Goal: Information Seeking & Learning: Learn about a topic

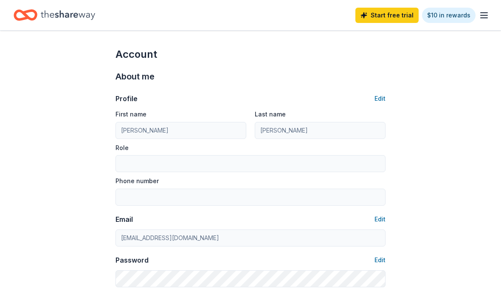
click at [78, 22] on icon "Home" at bounding box center [68, 14] width 54 height 17
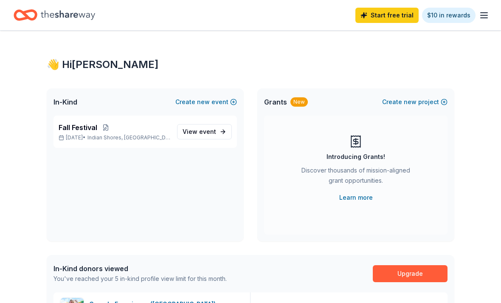
click at [173, 130] on div "Fall Festival [DATE] • [GEOGRAPHIC_DATA], [GEOGRAPHIC_DATA] View event" at bounding box center [146, 132] width 184 height 32
click at [215, 135] on span "event" at bounding box center [207, 131] width 17 height 7
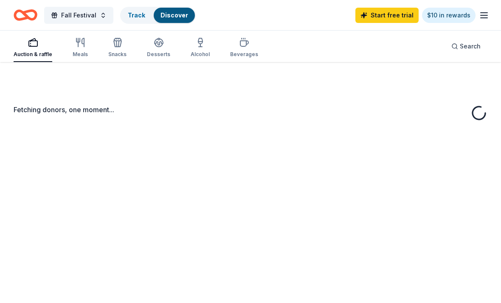
click at [216, 131] on div "Fetching donors, one moment..." at bounding box center [250, 213] width 501 height 303
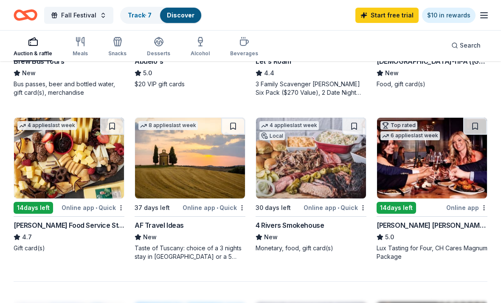
scroll to position [685, 0]
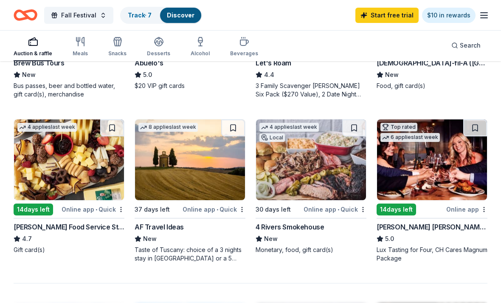
click at [82, 45] on icon "button" at bounding box center [80, 42] width 10 height 10
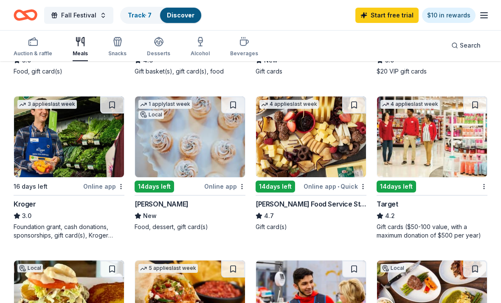
scroll to position [380, 0]
click at [413, 143] on img at bounding box center [432, 136] width 110 height 81
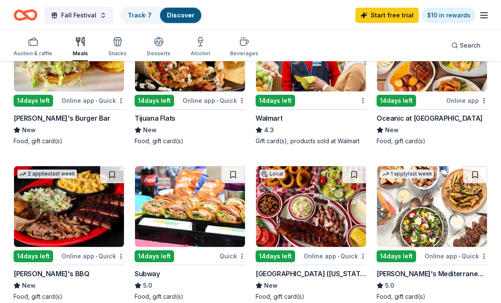
scroll to position [630, 0]
click at [86, 223] on img at bounding box center [69, 206] width 110 height 81
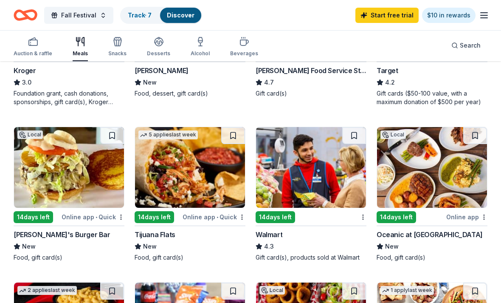
scroll to position [524, 0]
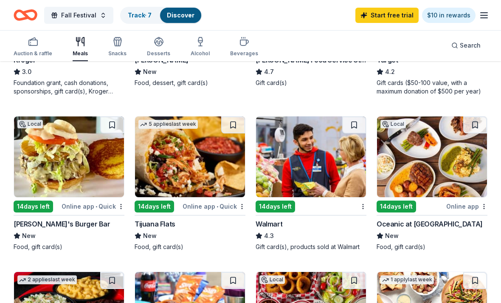
click at [314, 169] on img at bounding box center [311, 156] width 110 height 81
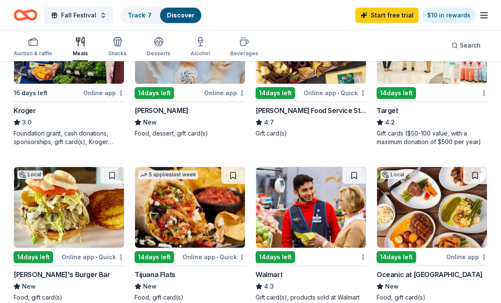
scroll to position [462, 0]
